Goal: Check status: Check status

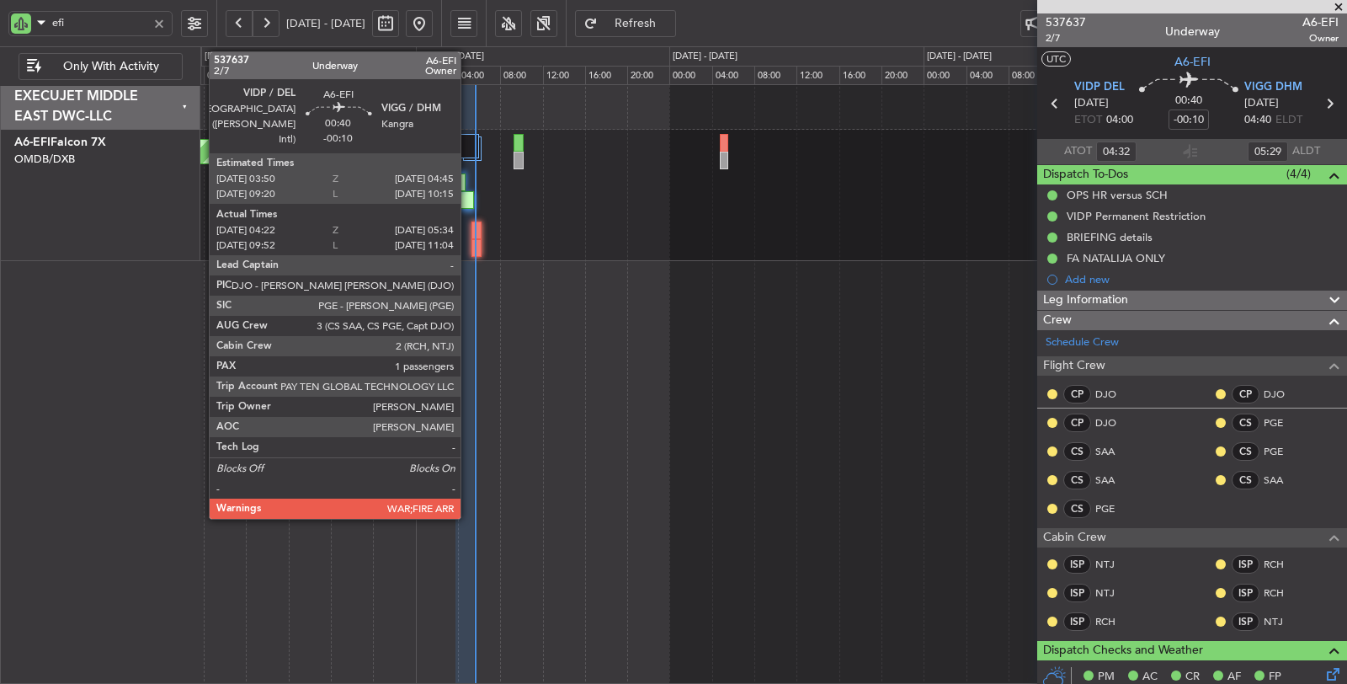
click at [469, 194] on div at bounding box center [467, 200] width 13 height 18
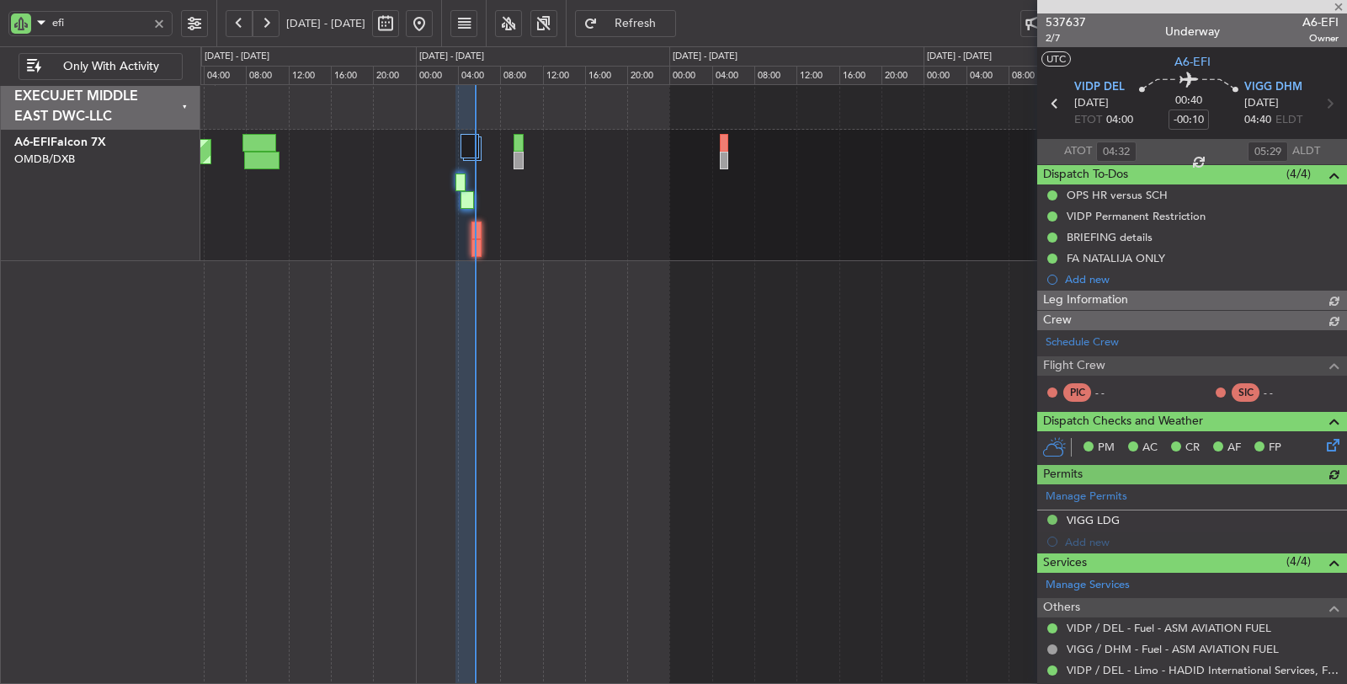
type input "Dherander Fithani (DHF)"
type input "7364"
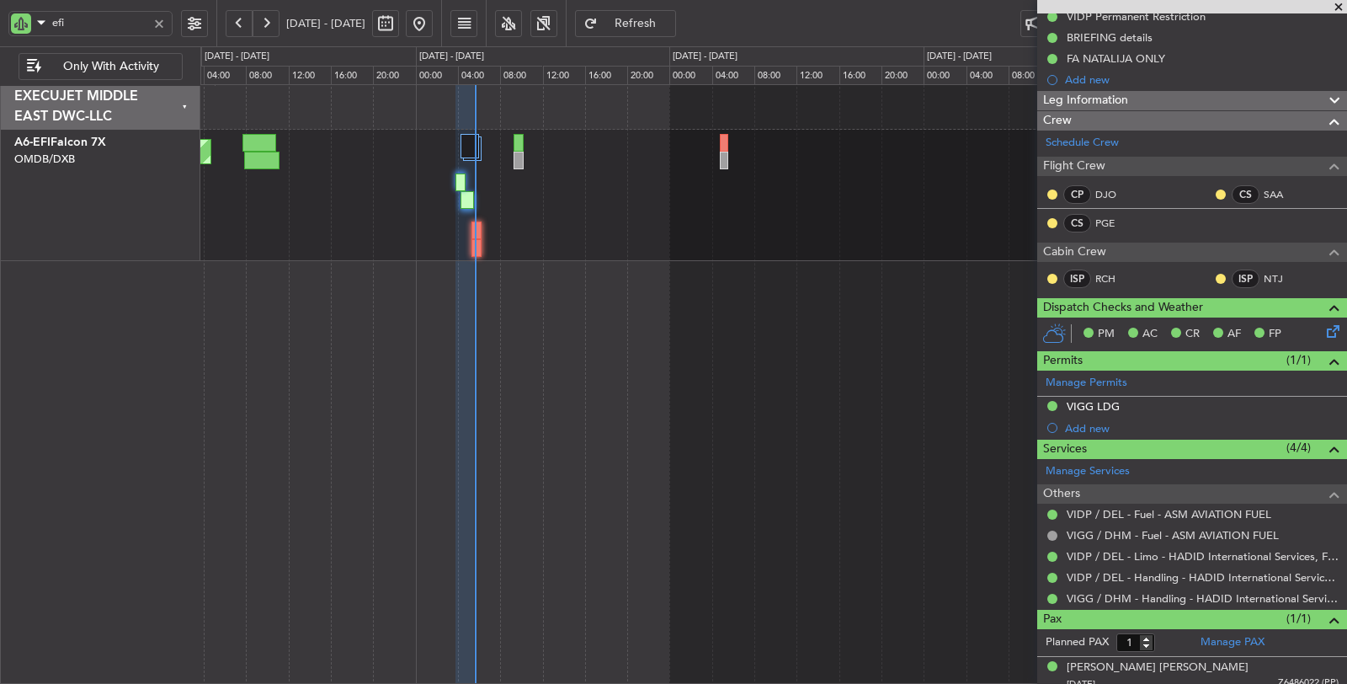
scroll to position [204, 0]
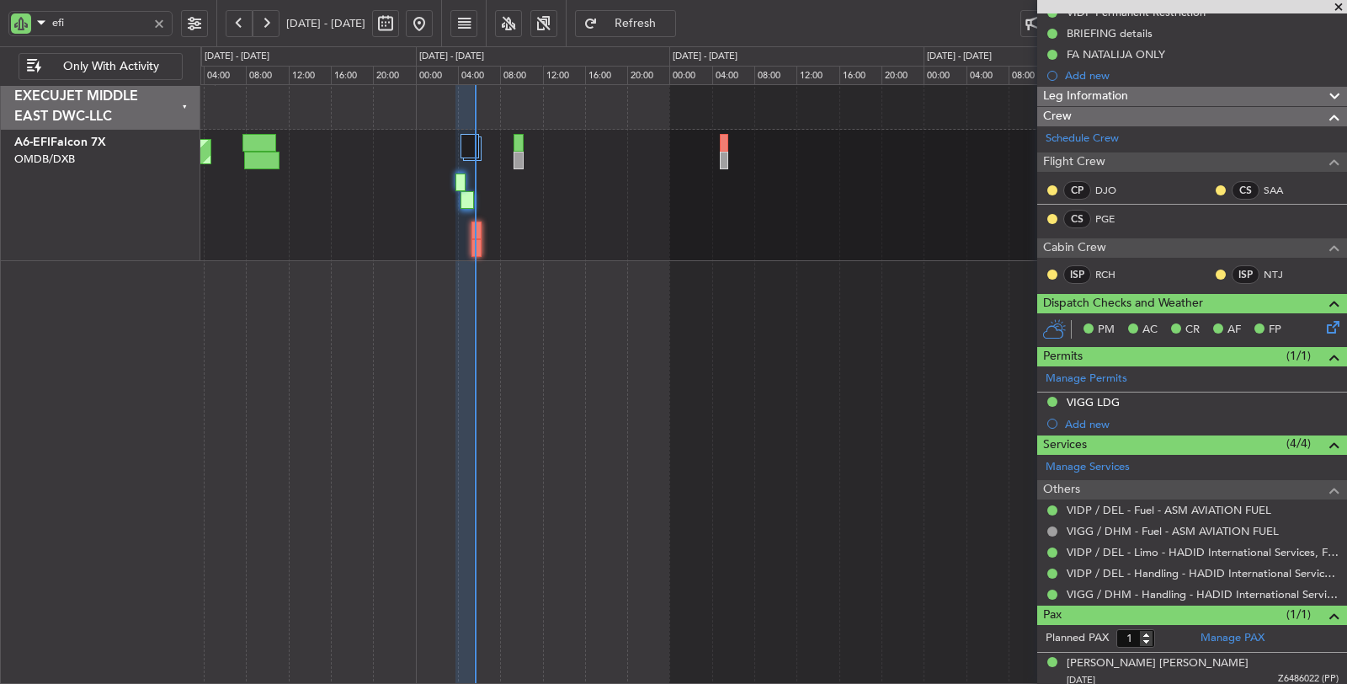
click at [155, 22] on div at bounding box center [159, 23] width 19 height 19
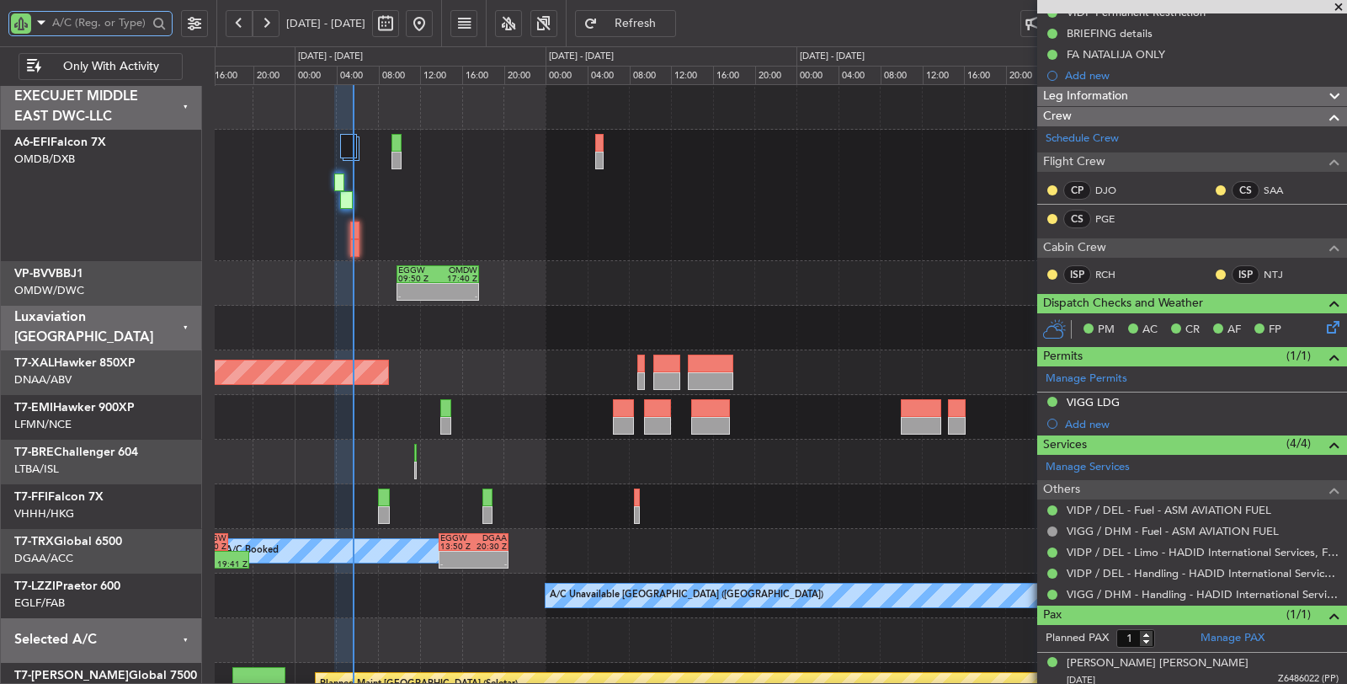
click at [432, 427] on div at bounding box center [781, 417] width 1132 height 45
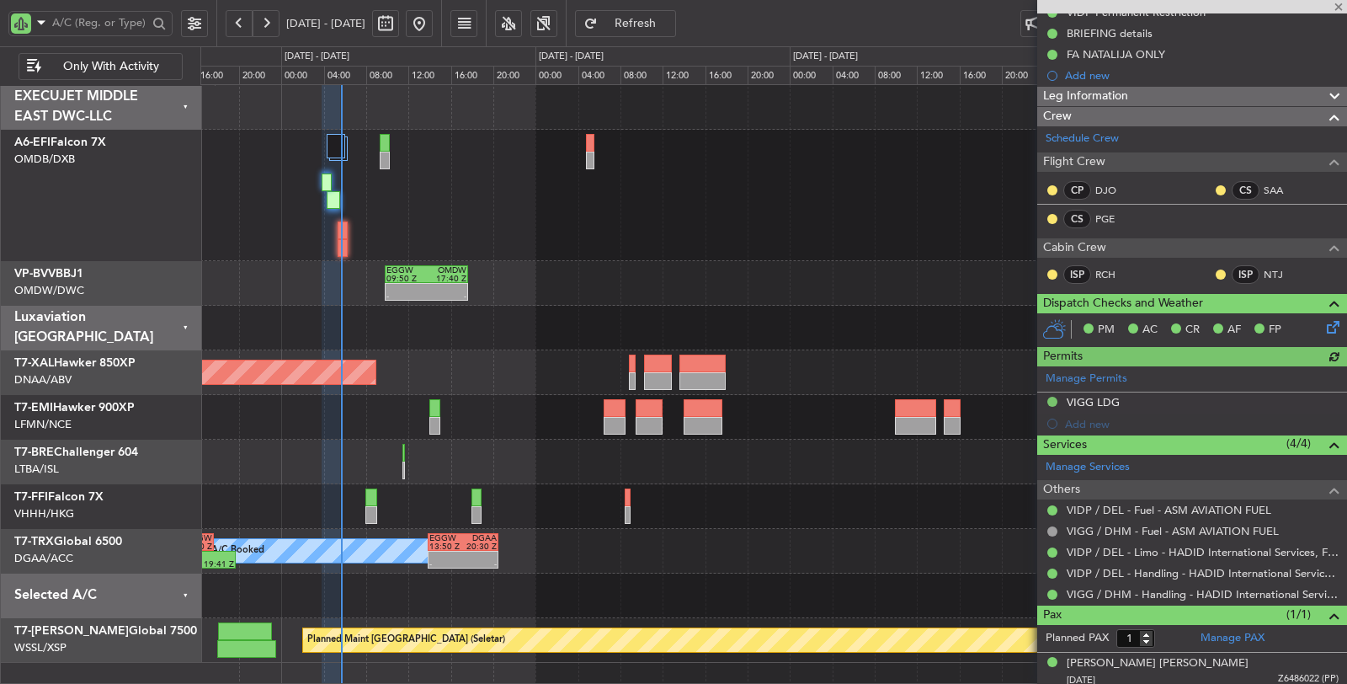
type input "Dherander Fithani (DHF)"
type input "7364"
type input "Dherander Fithani (DHF)"
type input "7364"
type input "Dherander Fithani (DHF)"
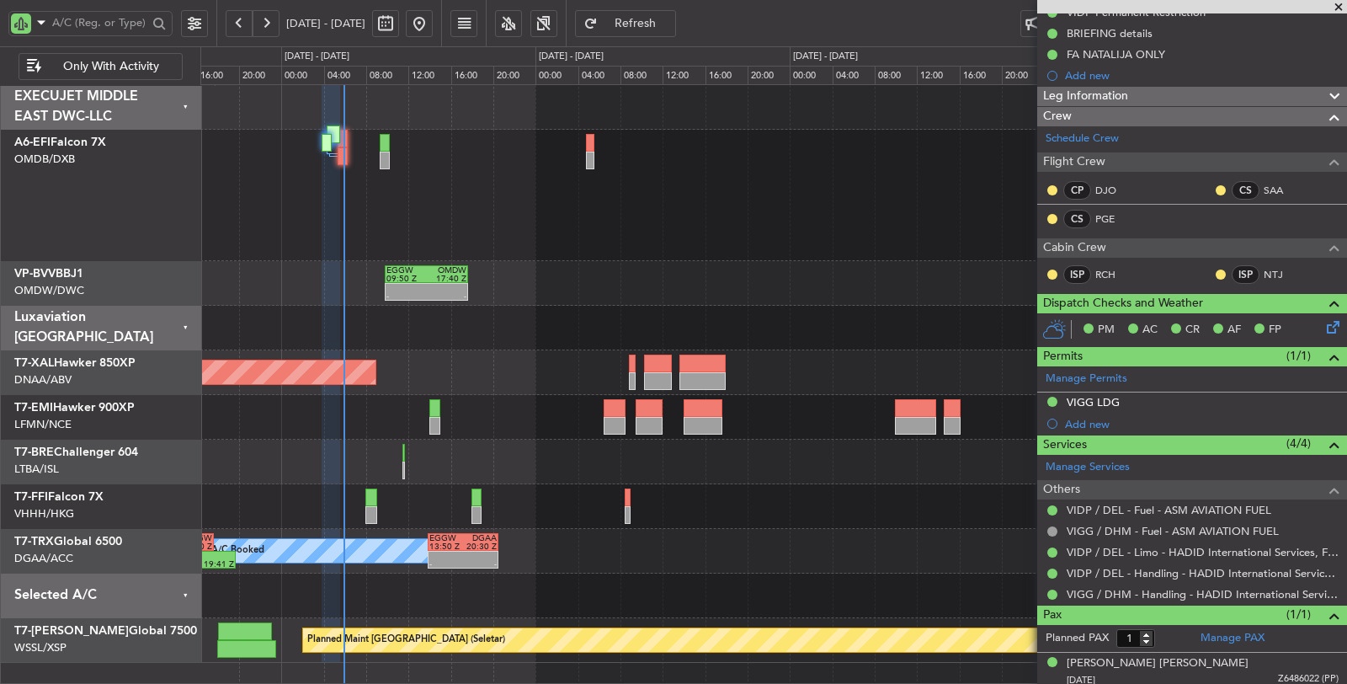
type input "7364"
type input "Dherander Fithani (DHF)"
type input "7364"
type input "Dherander Fithani (DHF)"
type input "7364"
